Goal: Task Accomplishment & Management: Manage account settings

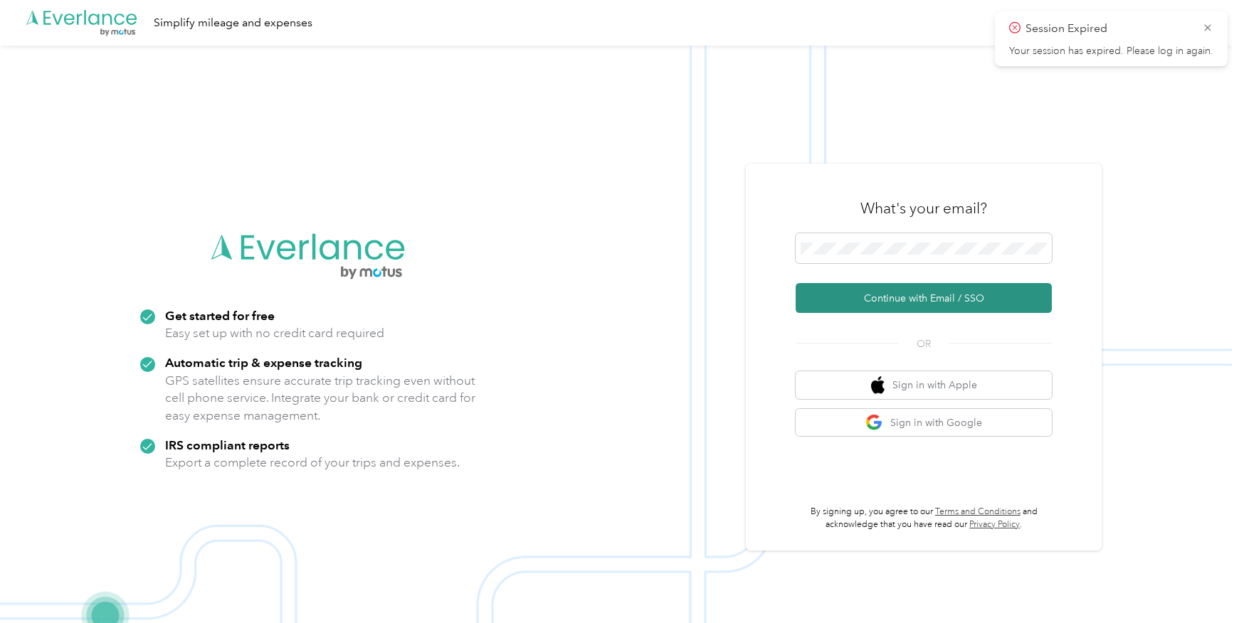
click at [880, 305] on button "Continue with Email / SSO" at bounding box center [924, 298] width 256 height 30
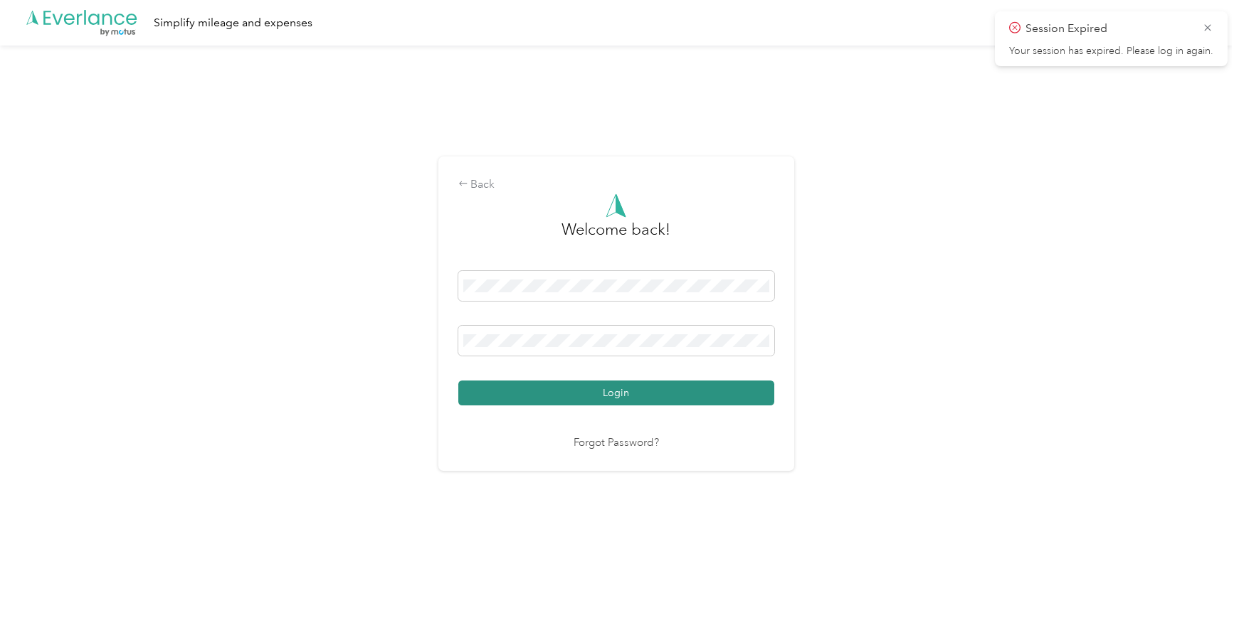
click at [600, 398] on button "Login" at bounding box center [616, 393] width 316 height 25
